Goal: Information Seeking & Learning: Find specific fact

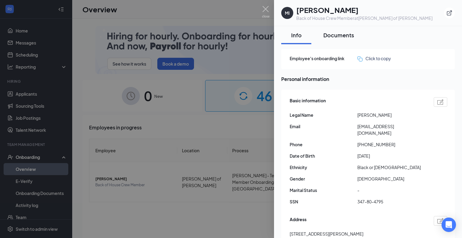
click at [341, 36] on div "Documents" at bounding box center [338, 35] width 31 height 8
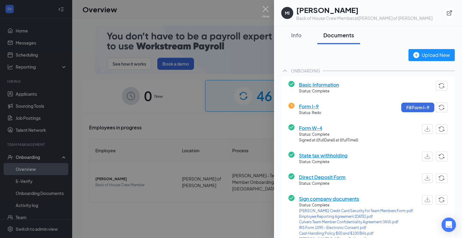
click at [301, 106] on span "Form I-9" at bounding box center [310, 107] width 22 height 8
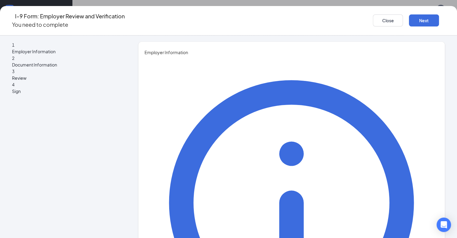
click at [445, 20] on icon "Ellipses" at bounding box center [445, 20] width 0 height 0
click at [375, 18] on button "Close" at bounding box center [388, 20] width 30 height 12
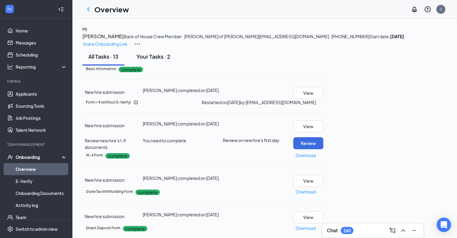
click at [155, 60] on div "Your Tasks · 2" at bounding box center [154, 57] width 34 height 8
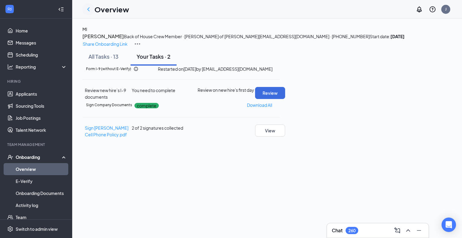
click at [89, 7] on icon "ChevronLeft" at bounding box center [88, 9] width 2 height 4
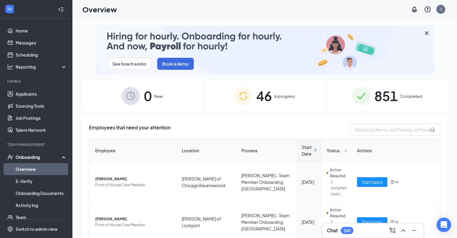
click at [267, 88] on span "46" at bounding box center [264, 95] width 16 height 21
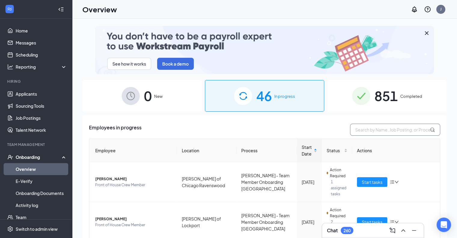
click at [379, 132] on input "text" at bounding box center [395, 130] width 90 height 12
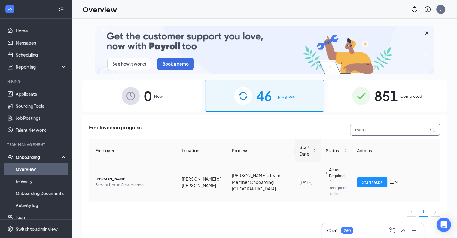
type input "manu"
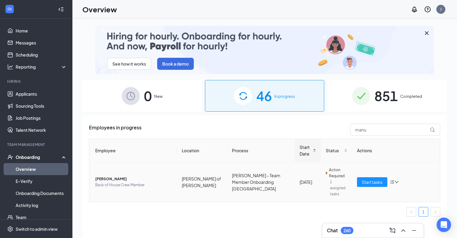
click at [108, 176] on span "[PERSON_NAME]" at bounding box center [133, 179] width 77 height 6
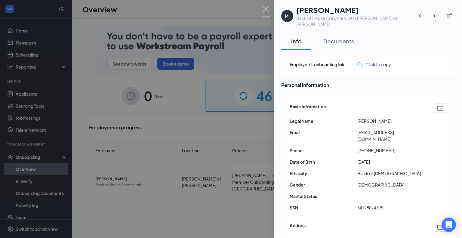
click at [265, 9] on img at bounding box center [266, 12] width 8 height 12
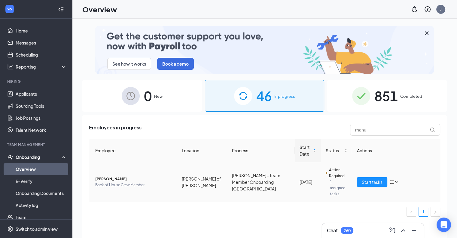
click at [100, 177] on span "[PERSON_NAME]" at bounding box center [133, 179] width 77 height 6
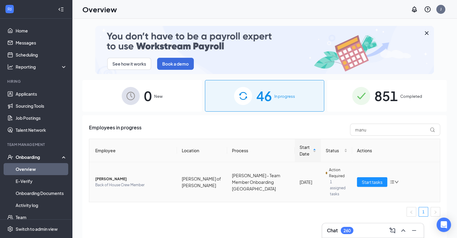
click at [107, 177] on span "[PERSON_NAME]" at bounding box center [133, 179] width 77 height 6
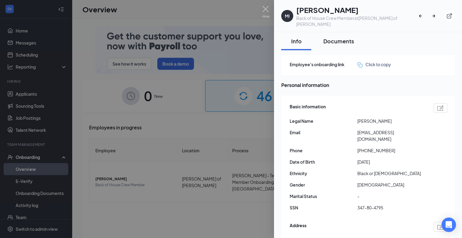
click at [342, 37] on div "Documents" at bounding box center [338, 41] width 31 height 8
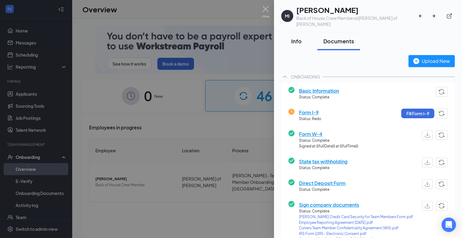
click at [299, 37] on div "Info" at bounding box center [296, 41] width 18 height 8
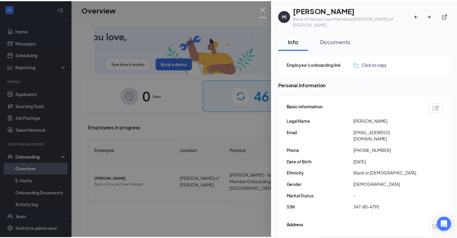
scroll to position [311, 0]
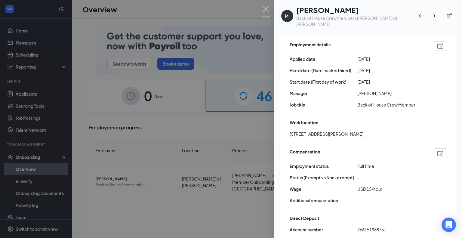
click at [268, 9] on img at bounding box center [266, 12] width 8 height 12
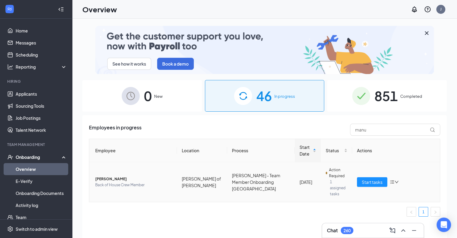
click at [393, 180] on icon "bars" at bounding box center [392, 182] width 5 height 5
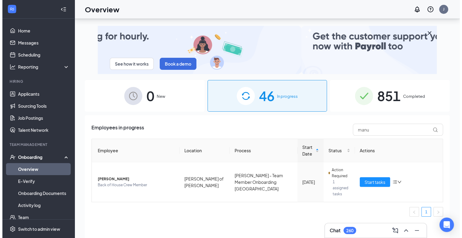
scroll to position [27, 0]
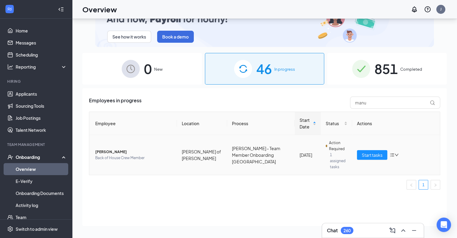
click at [135, 156] on span "Back of House Crew Member" at bounding box center [133, 158] width 77 height 6
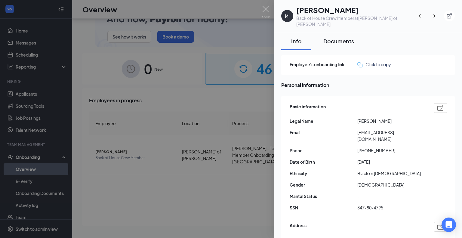
click at [343, 37] on div "Documents" at bounding box center [338, 41] width 31 height 8
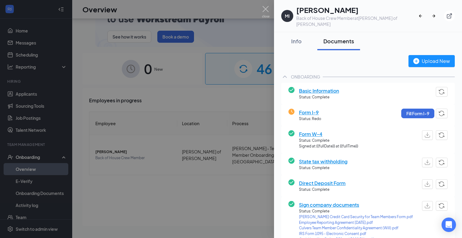
click at [314, 109] on span "Form I-9" at bounding box center [310, 113] width 22 height 8
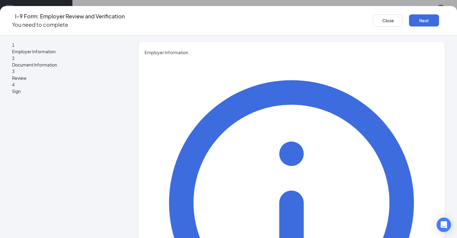
click at [445, 20] on icon "Ellipses" at bounding box center [445, 20] width 0 height 0
click at [382, 17] on button "Close" at bounding box center [388, 20] width 30 height 12
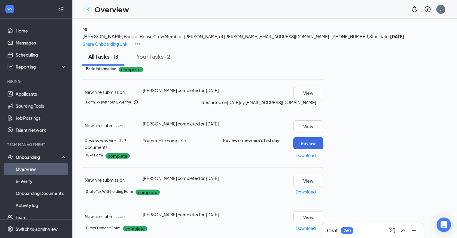
click at [87, 9] on icon "ChevronLeft" at bounding box center [88, 9] width 7 height 7
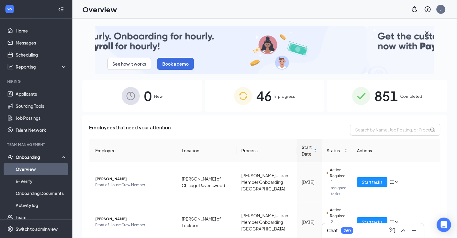
click at [369, 99] on div "851 Completed" at bounding box center [387, 96] width 120 height 32
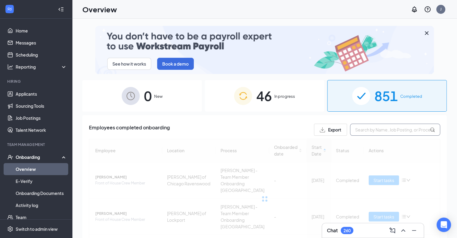
click at [372, 133] on input "text" at bounding box center [395, 130] width 90 height 12
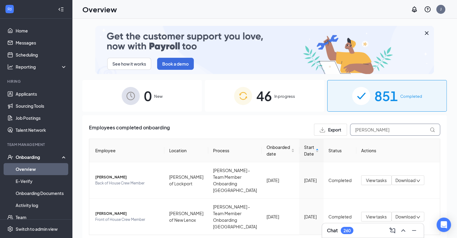
type input "[PERSON_NAME]"
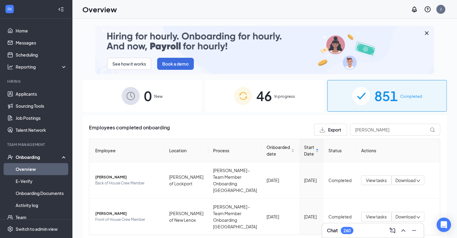
click at [248, 107] on div "46 In progress" at bounding box center [265, 96] width 120 height 32
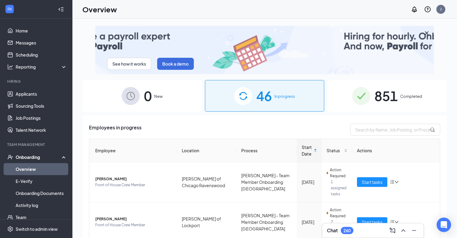
click at [379, 109] on div "851 Completed" at bounding box center [387, 96] width 120 height 32
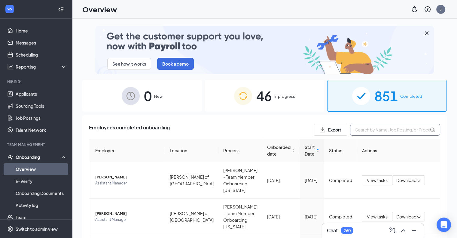
click at [375, 131] on input "text" at bounding box center [395, 130] width 90 height 12
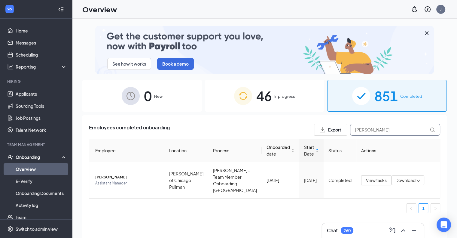
type input "[PERSON_NAME]"
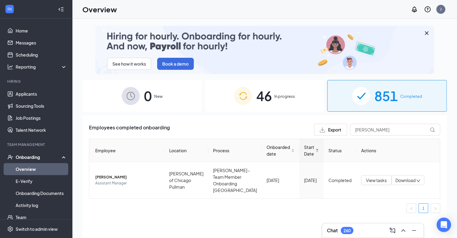
click at [274, 98] on div "46 In progress" at bounding box center [265, 96] width 120 height 32
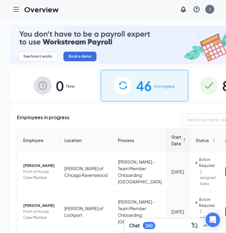
click at [139, 88] on div "46 In progress" at bounding box center [145, 86] width 88 height 32
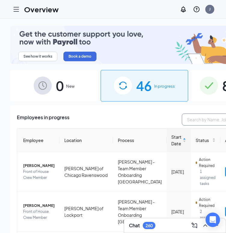
click at [182, 114] on input "text" at bounding box center [227, 120] width 90 height 12
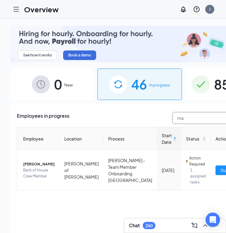
type input "m"
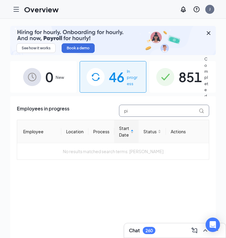
type input "p"
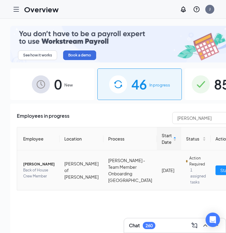
click at [35, 161] on span "[PERSON_NAME]" at bounding box center [39, 164] width 32 height 6
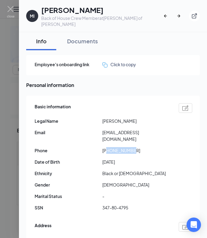
drag, startPoint x: 108, startPoint y: 138, endPoint x: 146, endPoint y: 137, distance: 37.9
click at [146, 147] on span "[PHONE_NUMBER]" at bounding box center [136, 150] width 68 height 7
copy span "8156518237"
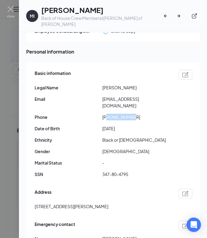
scroll to position [67, 0]
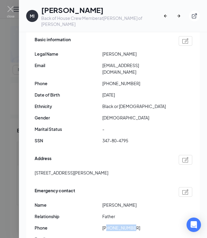
drag, startPoint x: 108, startPoint y: 215, endPoint x: 160, endPoint y: 210, distance: 52.5
click at [160, 210] on div "Emergency contact Name [PERSON_NAME] Relationship Father Phone [PHONE_NUMBER] E…" at bounding box center [114, 217] width 158 height 62
copy span "8159190983"
drag, startPoint x: 103, startPoint y: 59, endPoint x: 162, endPoint y: 63, distance: 60.0
click at [162, 63] on div "Basic information Legal Name [PERSON_NAME] Email [EMAIL_ADDRESS][DOMAIN_NAME] P…" at bounding box center [114, 92] width 158 height 114
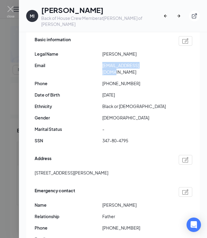
copy span "[EMAIL_ADDRESS][DOMAIN_NAME]"
click at [11, 9] on img at bounding box center [11, 12] width 8 height 12
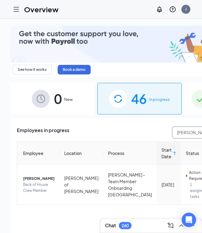
drag, startPoint x: 148, startPoint y: 125, endPoint x: 60, endPoint y: 130, distance: 87.3
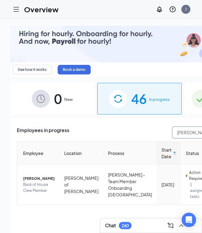
click at [60, 130] on div "Employees in progress [PERSON_NAME]" at bounding box center [140, 133] width 246 height 12
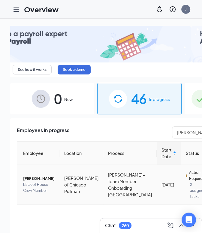
click at [26, 176] on span "[PERSON_NAME]" at bounding box center [39, 179] width 32 height 6
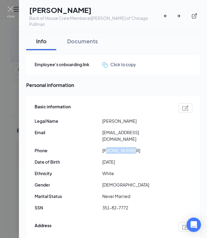
drag, startPoint x: 108, startPoint y: 136, endPoint x: 139, endPoint y: 137, distance: 30.7
click at [139, 147] on span "[PHONE_NUMBER]" at bounding box center [136, 150] width 68 height 7
copy span "8723545813"
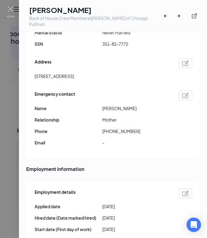
scroll to position [162, 0]
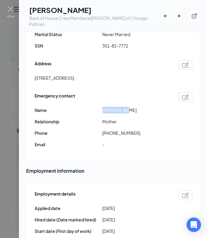
drag, startPoint x: 103, startPoint y: 97, endPoint x: 134, endPoint y: 97, distance: 30.4
click at [134, 107] on span "[PERSON_NAME]" at bounding box center [136, 110] width 68 height 7
copy span "[PERSON_NAME]"
drag, startPoint x: 107, startPoint y: 121, endPoint x: 154, endPoint y: 121, distance: 47.2
click at [154, 130] on span "[PHONE_NUMBER]" at bounding box center [136, 133] width 68 height 7
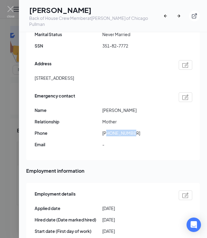
copy span "6088975918"
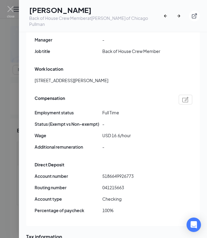
scroll to position [369, 0]
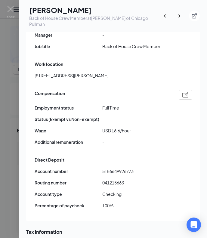
click at [193, 144] on div "Employment details Applied date [DATE] Hired date (Date marked hired) [DATE] St…" at bounding box center [113, 98] width 174 height 246
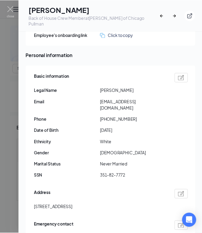
scroll to position [34, 0]
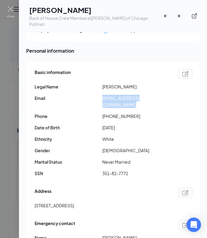
drag, startPoint x: 102, startPoint y: 91, endPoint x: 171, endPoint y: 97, distance: 69.1
click at [171, 97] on div "Basic information Legal Name [PERSON_NAME] Email [EMAIL_ADDRESS][DOMAIN_NAME] P…" at bounding box center [114, 124] width 158 height 114
copy span "[EMAIL_ADDRESS][DOMAIN_NAME]"
click at [13, 11] on img at bounding box center [11, 12] width 8 height 12
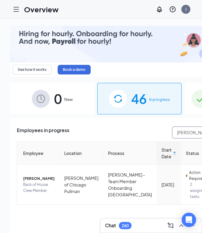
drag, startPoint x: 160, startPoint y: 125, endPoint x: 20, endPoint y: 132, distance: 139.7
click at [78, 132] on div "Employees in progress [PERSON_NAME] Location Process Start Date Status Actions …" at bounding box center [140, 176] width 246 height 98
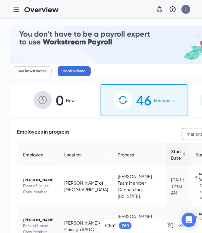
type input "mariana"
click at [31, 217] on span "[PERSON_NAME]" at bounding box center [39, 220] width 32 height 6
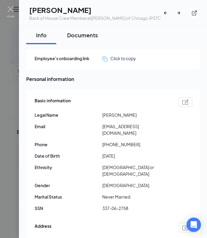
click at [88, 35] on div "Documents" at bounding box center [82, 35] width 31 height 8
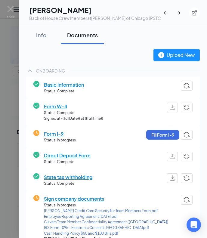
click at [81, 198] on span "Sign company documents" at bounding box center [106, 199] width 124 height 8
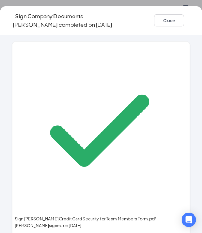
scroll to position [132, 0]
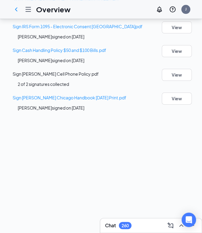
scroll to position [314, 0]
click at [17, 9] on icon "ChevronLeft" at bounding box center [16, 9] width 7 height 7
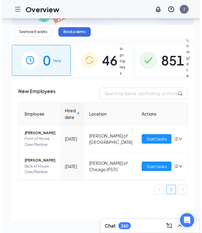
scroll to position [36, 0]
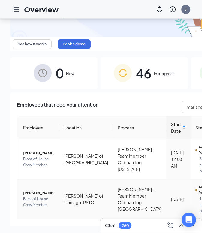
click at [34, 190] on span "[PERSON_NAME]" at bounding box center [39, 193] width 32 height 6
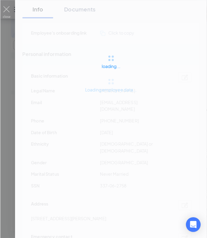
scroll to position [32, 0]
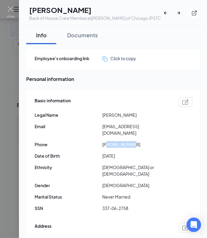
drag, startPoint x: 107, startPoint y: 136, endPoint x: 151, endPoint y: 140, distance: 44.4
click at [151, 141] on span "[PHONE_NUMBER]" at bounding box center [136, 144] width 68 height 7
copy span "3129821094"
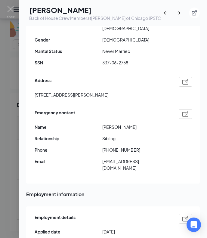
scroll to position [149, 0]
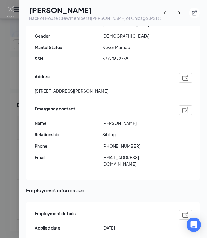
drag, startPoint x: 102, startPoint y: 109, endPoint x: 150, endPoint y: 111, distance: 48.1
click at [150, 120] on span "[PERSON_NAME]" at bounding box center [136, 123] width 68 height 7
copy span "[PERSON_NAME]"
drag, startPoint x: 108, startPoint y: 131, endPoint x: 139, endPoint y: 134, distance: 30.5
click at [139, 143] on span "[PHONE_NUMBER]" at bounding box center [136, 146] width 68 height 7
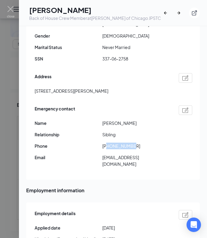
copy span "3125224876"
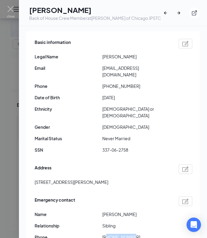
scroll to position [48, 0]
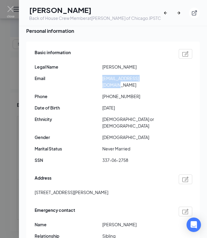
drag, startPoint x: 103, startPoint y: 78, endPoint x: 157, endPoint y: 84, distance: 53.8
click at [157, 84] on div "Basic information Legal Name [PERSON_NAME] Email [EMAIL_ADDRESS][DOMAIN_NAME] P…" at bounding box center [114, 108] width 158 height 121
click at [13, 9] on img at bounding box center [11, 12] width 8 height 12
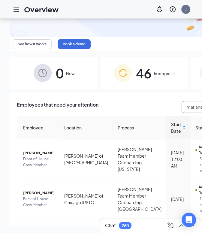
drag, startPoint x: 140, startPoint y: 95, endPoint x: 40, endPoint y: 88, distance: 100.1
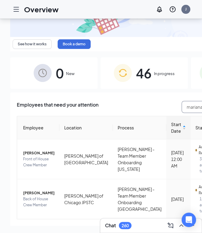
click at [69, 101] on div "Employees that need your attention [PERSON_NAME]" at bounding box center [144, 107] width 255 height 12
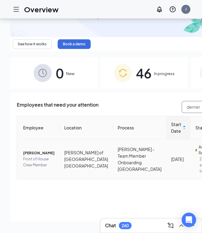
type input "demer"
click at [33, 150] on span "[PERSON_NAME]" at bounding box center [39, 153] width 32 height 6
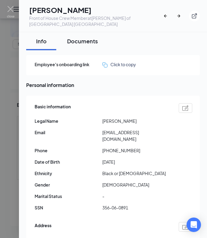
click at [79, 43] on div "Documents" at bounding box center [82, 41] width 31 height 8
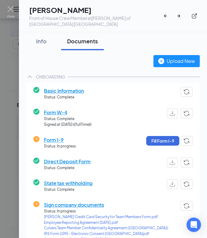
click at [77, 205] on span "Sign company documents" at bounding box center [106, 205] width 124 height 8
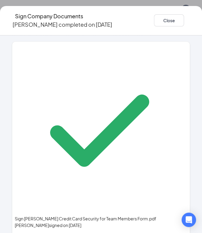
scroll to position [132, 0]
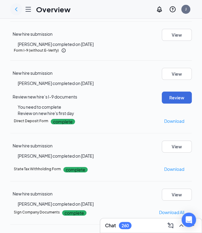
click at [18, 8] on icon "ChevronLeft" at bounding box center [16, 9] width 7 height 7
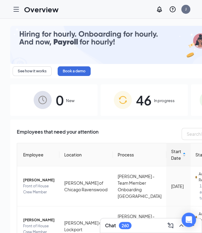
click at [154, 98] on span "In progress" at bounding box center [164, 101] width 21 height 6
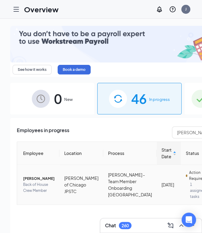
click at [34, 176] on span "[PERSON_NAME]" at bounding box center [39, 179] width 32 height 6
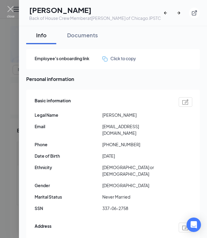
click at [9, 12] on img at bounding box center [11, 12] width 8 height 12
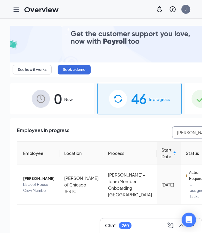
drag, startPoint x: 150, startPoint y: 126, endPoint x: 53, endPoint y: 133, distance: 97.4
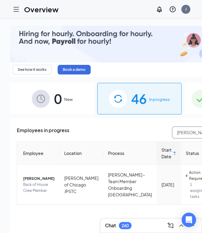
click at [72, 134] on div "Employees in progress [PERSON_NAME] Employee Location Process Start Date Status…" at bounding box center [140, 176] width 246 height 98
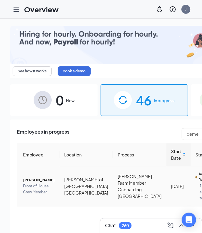
click at [31, 177] on span "[PERSON_NAME]" at bounding box center [39, 180] width 32 height 6
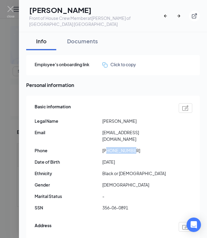
drag, startPoint x: 108, startPoint y: 144, endPoint x: 142, endPoint y: 145, distance: 33.7
click at [142, 147] on span "[PHONE_NUMBER]" at bounding box center [136, 150] width 68 height 7
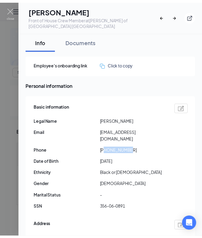
scroll to position [90, 0]
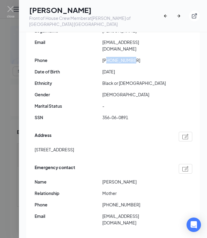
drag, startPoint x: 101, startPoint y: 174, endPoint x: 134, endPoint y: 174, distance: 32.8
click at [134, 178] on div "Name [PERSON_NAME]" at bounding box center [114, 181] width 158 height 7
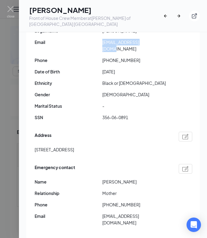
drag, startPoint x: 103, startPoint y: 41, endPoint x: 164, endPoint y: 45, distance: 61.2
click at [164, 45] on span "[EMAIL_ADDRESS][DOMAIN_NAME]" at bounding box center [136, 45] width 68 height 13
click at [107, 57] on span "[PHONE_NUMBER]" at bounding box center [136, 60] width 68 height 7
drag, startPoint x: 106, startPoint y: 197, endPoint x: 147, endPoint y: 199, distance: 40.3
click at [147, 201] on span "[PHONE_NUMBER]" at bounding box center [136, 204] width 68 height 7
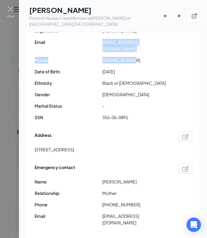
drag, startPoint x: 102, startPoint y: 43, endPoint x: 158, endPoint y: 51, distance: 56.0
click at [158, 51] on div "Basic information Legal Name [PERSON_NAME] Email [EMAIL_ADDRESS][DOMAIN_NAME] P…" at bounding box center [114, 68] width 158 height 114
click at [141, 41] on span "[EMAIL_ADDRESS][DOMAIN_NAME]" at bounding box center [136, 45] width 68 height 13
drag, startPoint x: 102, startPoint y: 42, endPoint x: 156, endPoint y: 42, distance: 54.4
click at [156, 42] on div "Email [EMAIL_ADDRESS][DOMAIN_NAME]" at bounding box center [114, 45] width 158 height 13
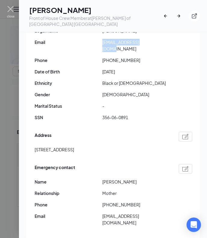
click at [11, 8] on img at bounding box center [11, 12] width 8 height 12
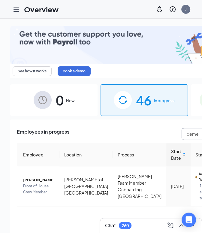
drag, startPoint x: 154, startPoint y: 129, endPoint x: 100, endPoint y: 128, distance: 54.1
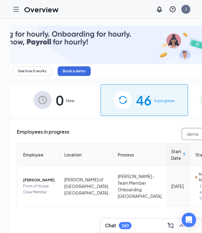
click at [100, 128] on div "Employees in progress deme" at bounding box center [144, 134] width 255 height 12
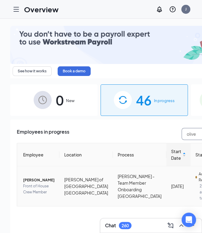
type input "olive"
click at [31, 177] on span "[PERSON_NAME]" at bounding box center [39, 180] width 32 height 6
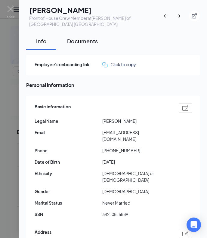
click at [92, 41] on div "Documents" at bounding box center [82, 41] width 31 height 8
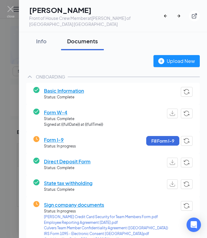
click at [95, 205] on span "Sign company documents" at bounding box center [106, 205] width 124 height 8
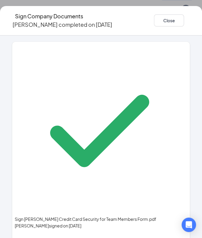
scroll to position [128, 0]
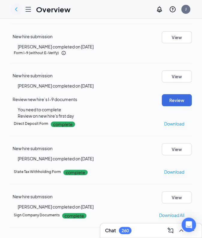
click at [16, 9] on icon "ChevronLeft" at bounding box center [16, 9] width 2 height 4
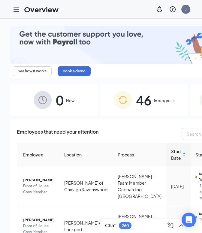
click at [130, 97] on div "46 In progress" at bounding box center [145, 100] width 88 height 32
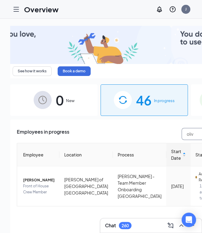
type input "oliv"
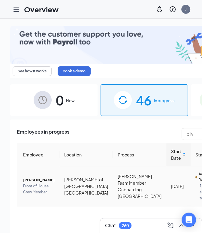
click at [29, 177] on span "[PERSON_NAME]" at bounding box center [39, 180] width 32 height 6
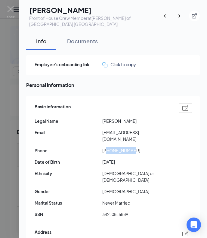
drag, startPoint x: 108, startPoint y: 142, endPoint x: 147, endPoint y: 143, distance: 39.1
click at [147, 147] on span "[PHONE_NUMBER]" at bounding box center [136, 150] width 68 height 7
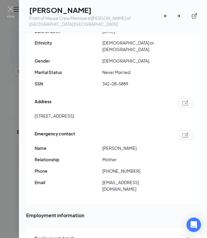
scroll to position [134, 0]
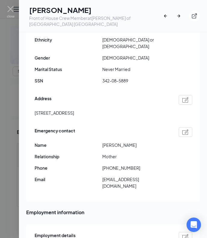
drag, startPoint x: 103, startPoint y: 132, endPoint x: 143, endPoint y: 131, distance: 39.1
click at [143, 142] on span "[PERSON_NAME]" at bounding box center [136, 145] width 68 height 7
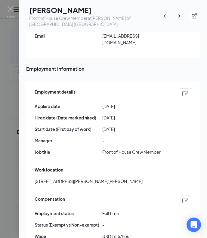
scroll to position [235, 0]
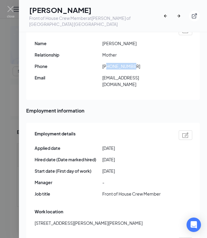
drag, startPoint x: 108, startPoint y: 51, endPoint x: 147, endPoint y: 57, distance: 39.7
click at [147, 57] on div "Emergency contact Name [PERSON_NAME] Relationship Mother Phone [PHONE_NUMBER] E…" at bounding box center [114, 58] width 158 height 68
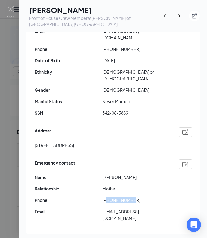
scroll to position [94, 0]
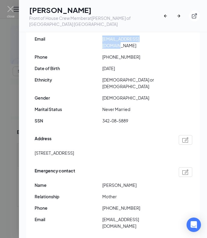
drag, startPoint x: 102, startPoint y: 38, endPoint x: 164, endPoint y: 41, distance: 61.7
click at [164, 41] on div "Email [EMAIL_ADDRESS][DOMAIN_NAME]" at bounding box center [114, 41] width 158 height 13
